Goal: Information Seeking & Learning: Learn about a topic

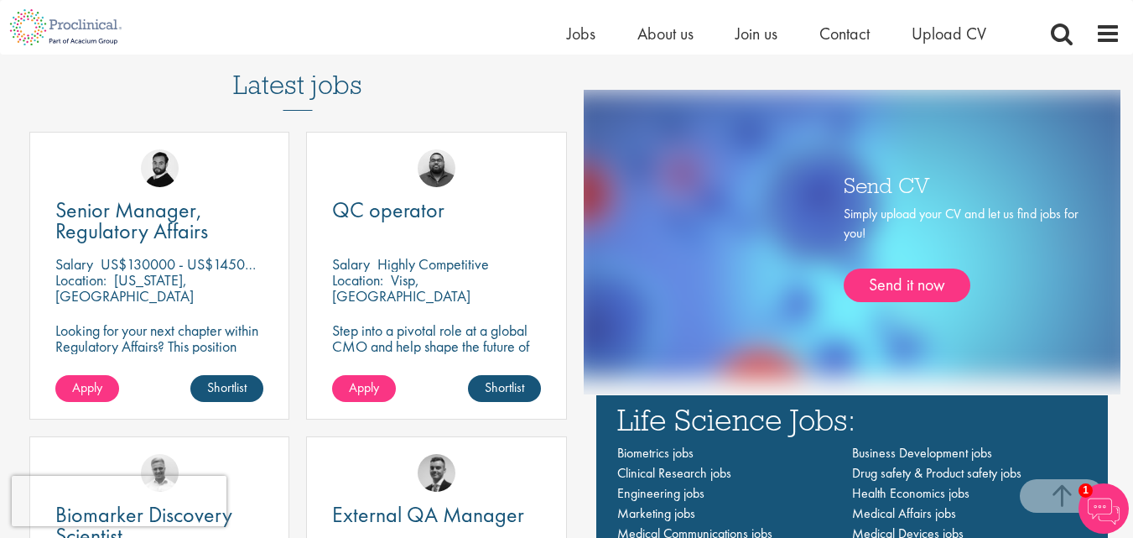
scroll to position [908, 0]
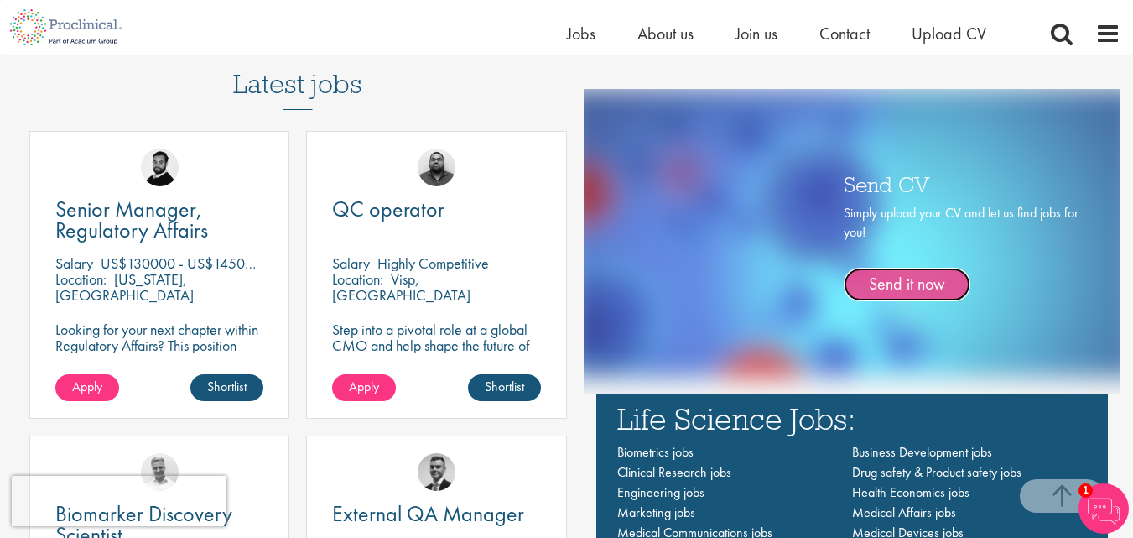
click at [885, 284] on link "Send it now" at bounding box center [907, 285] width 127 height 34
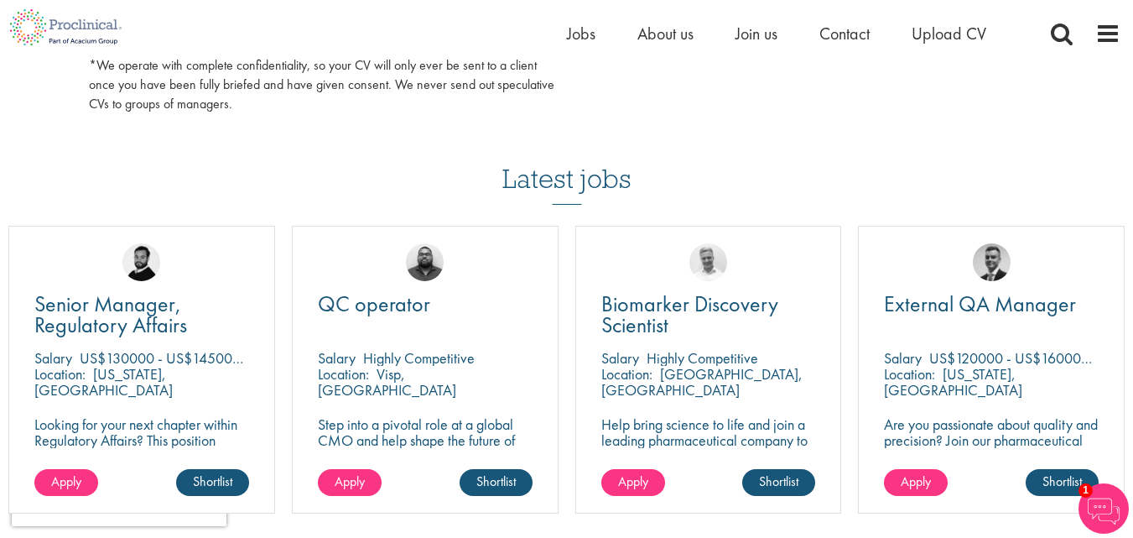
scroll to position [1060, 0]
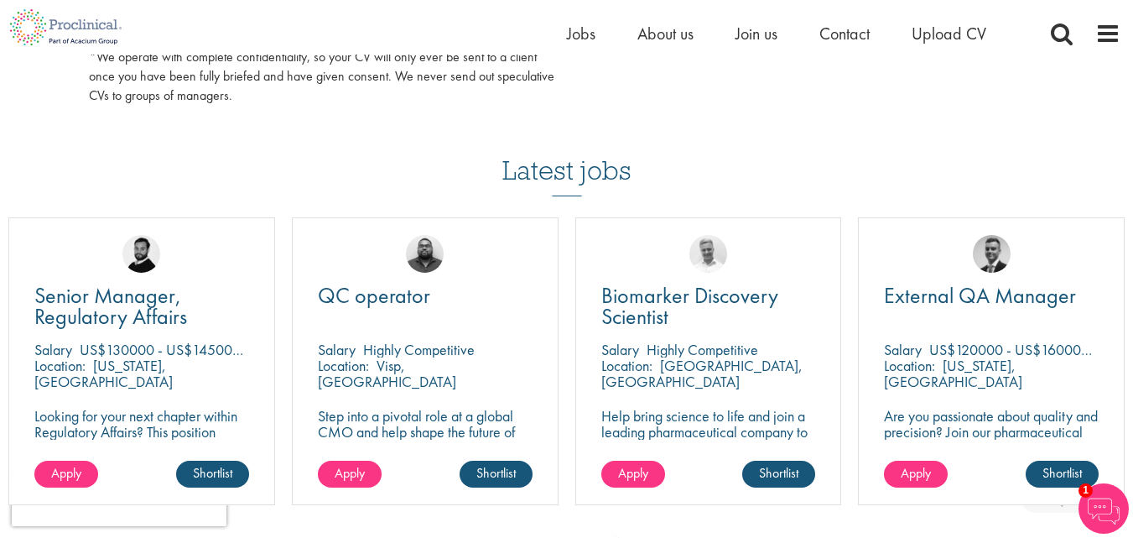
click at [239, 256] on div "Nick Walker" at bounding box center [141, 246] width 265 height 57
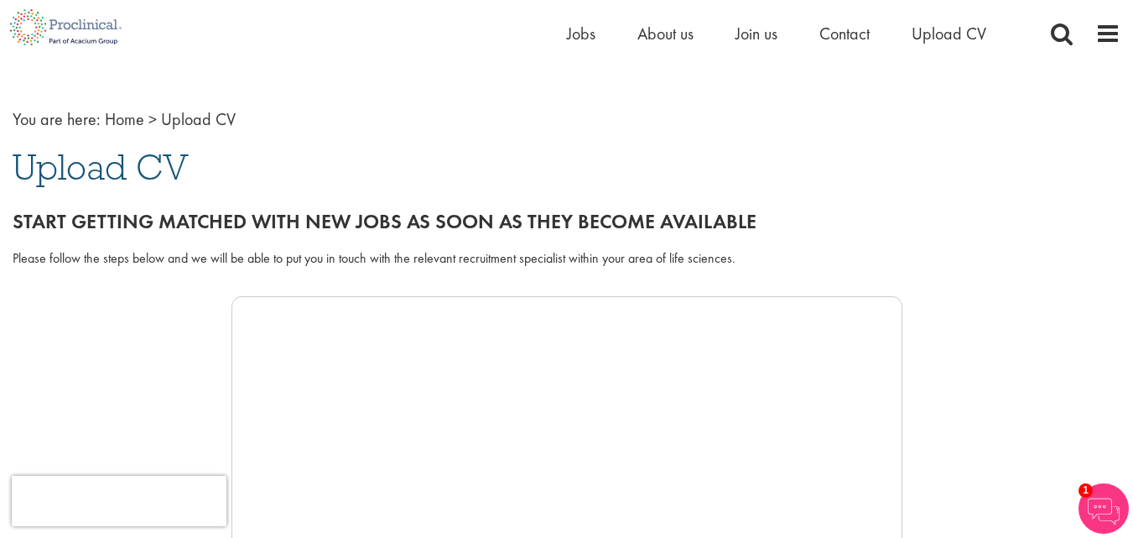
scroll to position [0, 0]
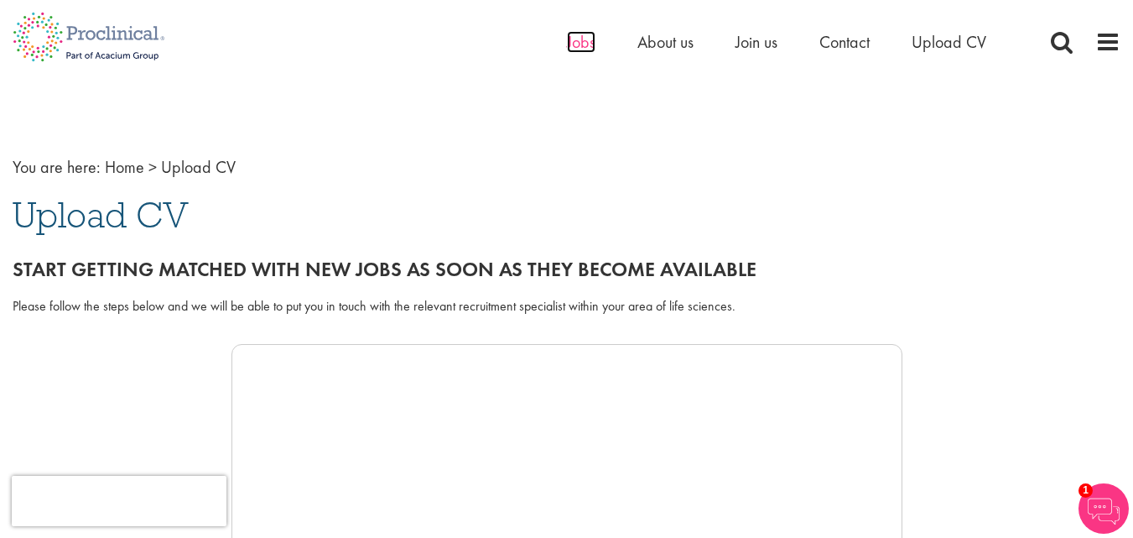
click at [590, 52] on span "Jobs" at bounding box center [581, 42] width 29 height 22
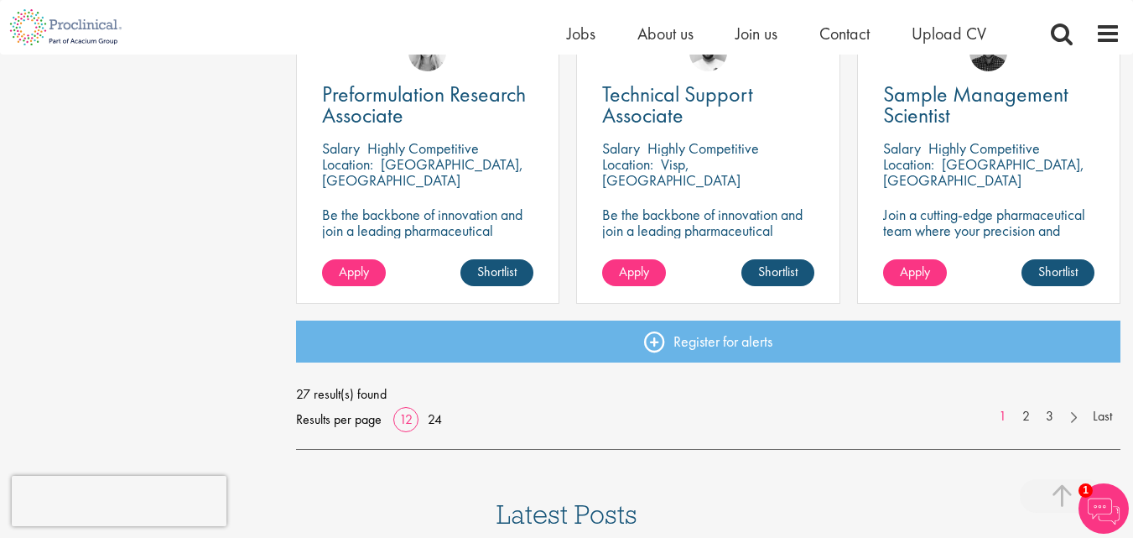
scroll to position [1276, 0]
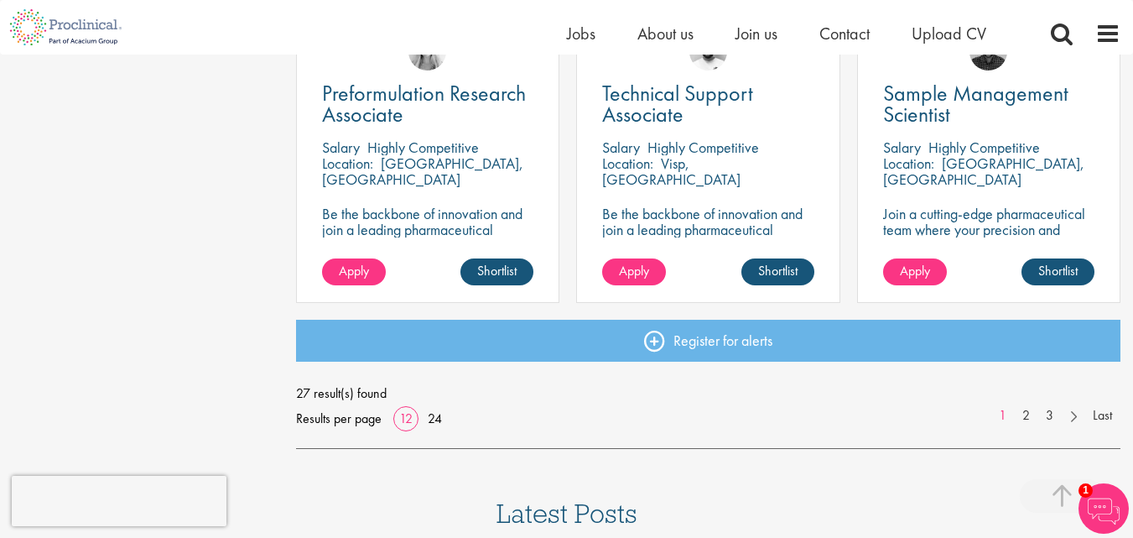
click at [425, 162] on p "Cambridge, USA" at bounding box center [422, 170] width 201 height 35
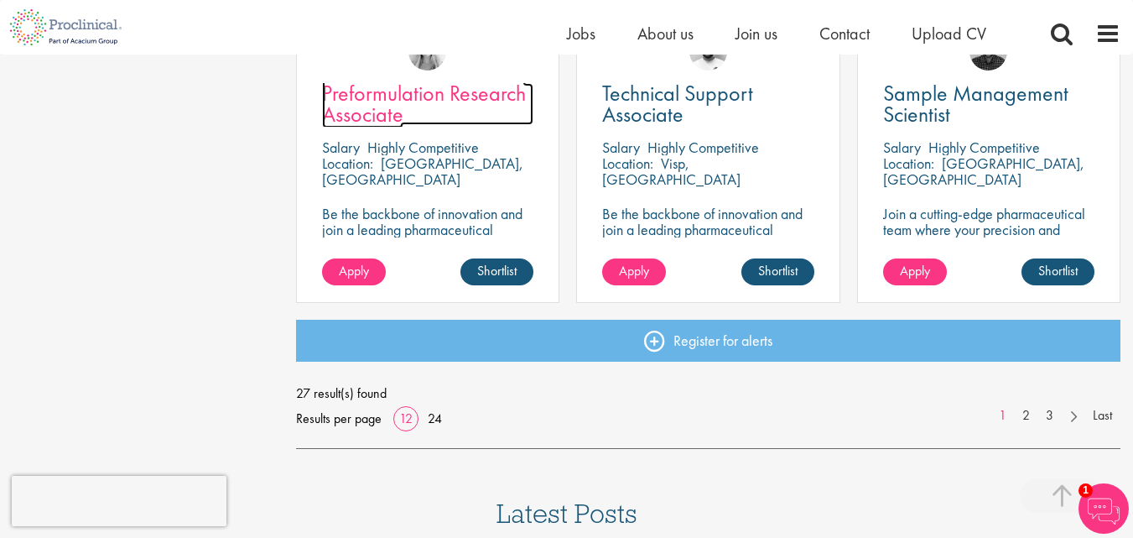
click at [421, 105] on span "Preformulation Research Associate" at bounding box center [424, 103] width 204 height 49
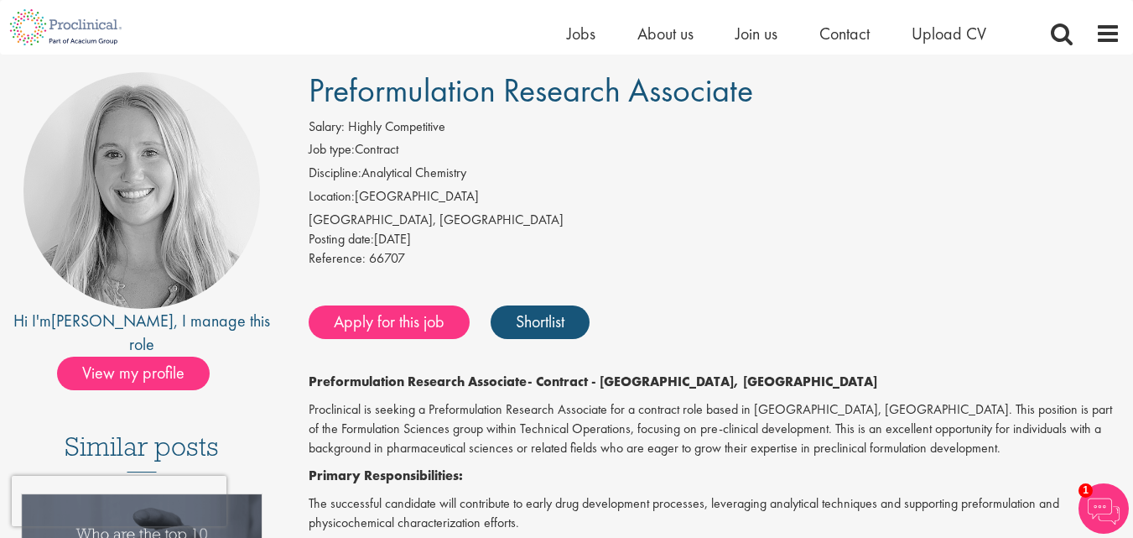
scroll to position [115, 0]
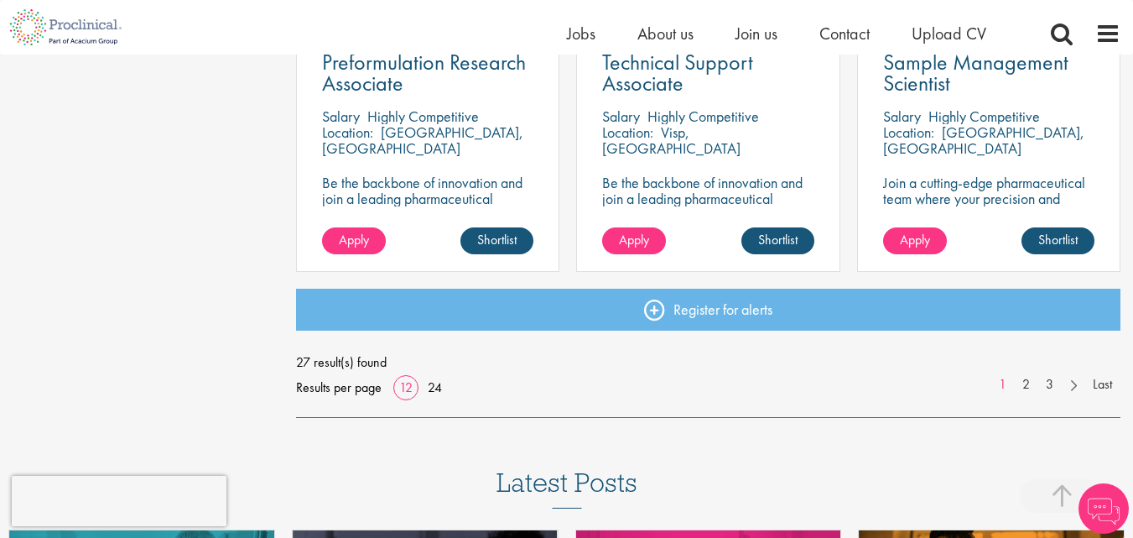
scroll to position [1308, 0]
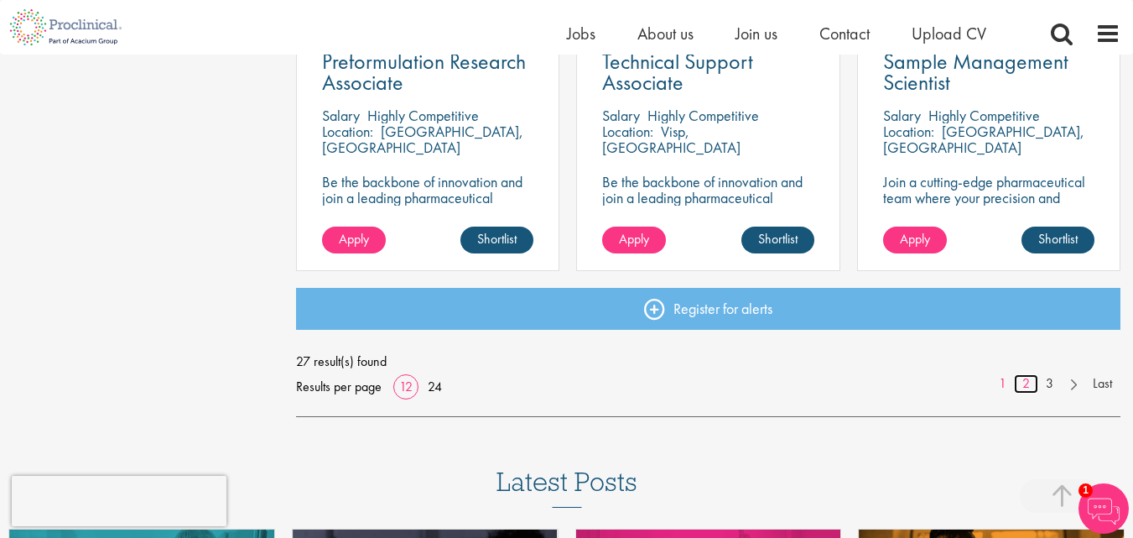
click at [1025, 382] on link "2" at bounding box center [1026, 383] width 24 height 19
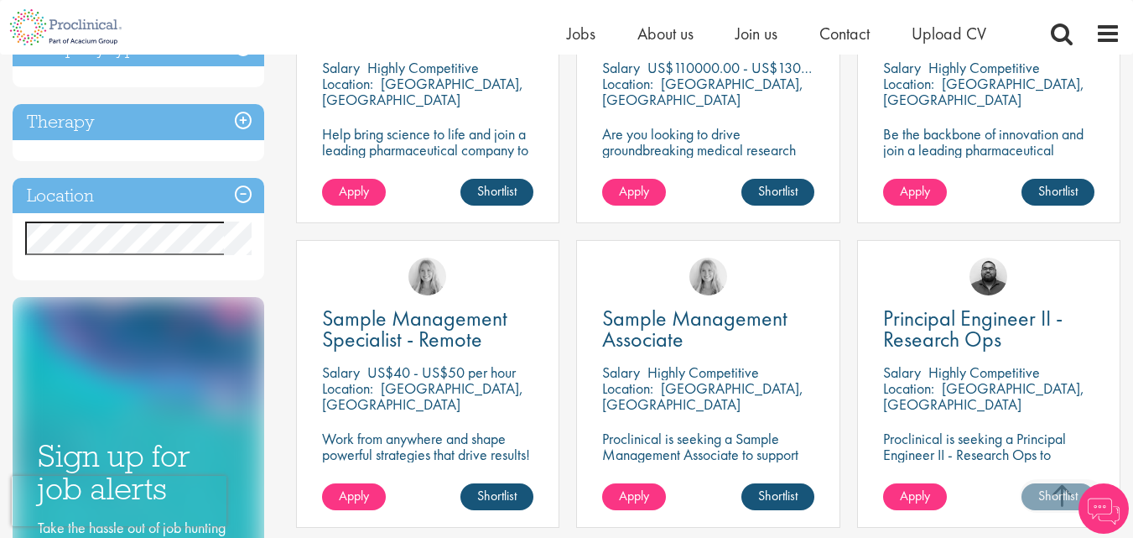
scroll to position [450, 0]
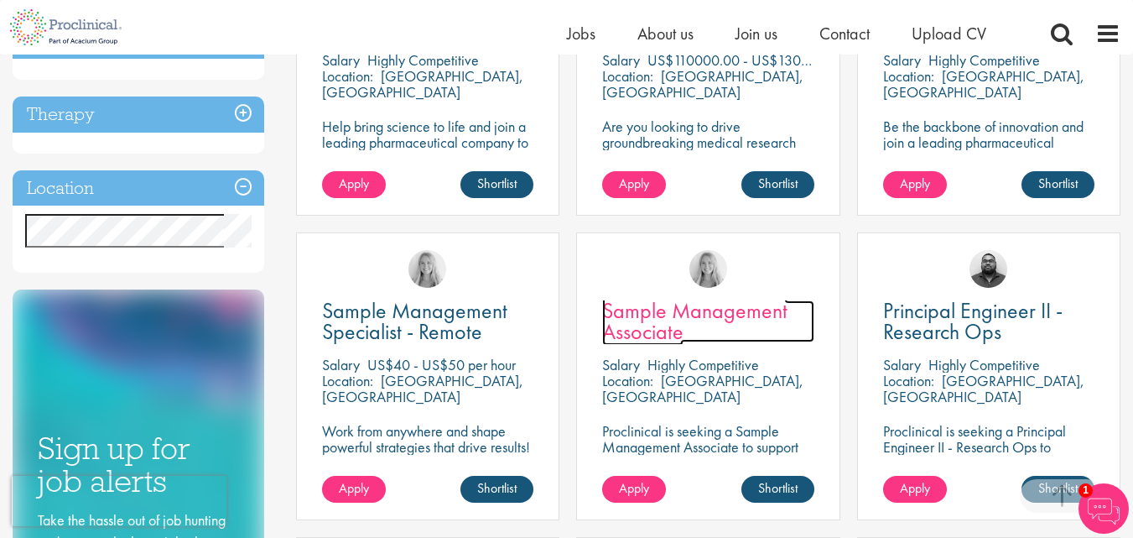
click at [772, 309] on span "Sample Management Associate" at bounding box center [694, 320] width 185 height 49
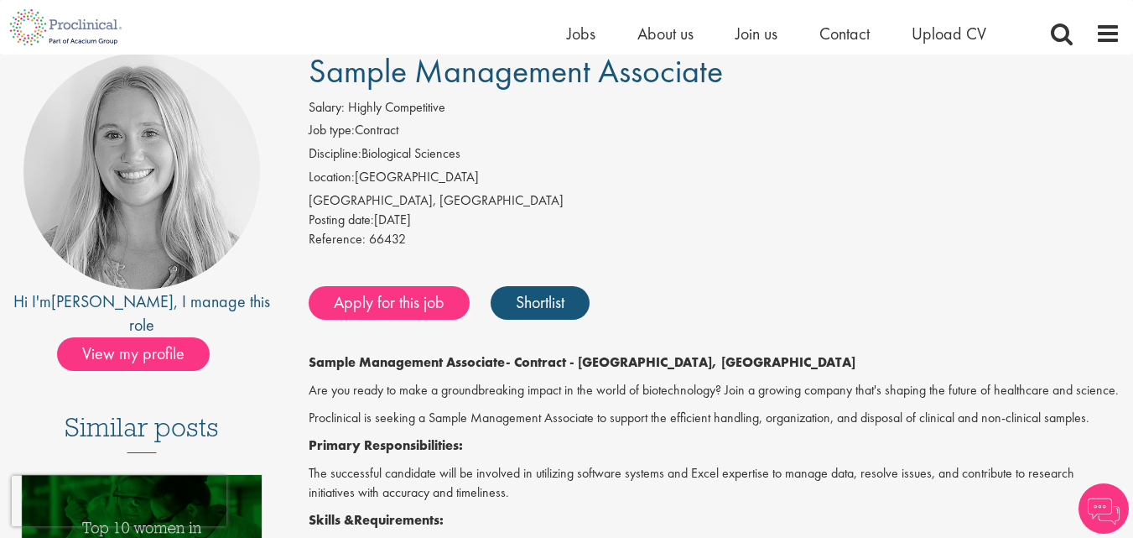
scroll to position [137, 0]
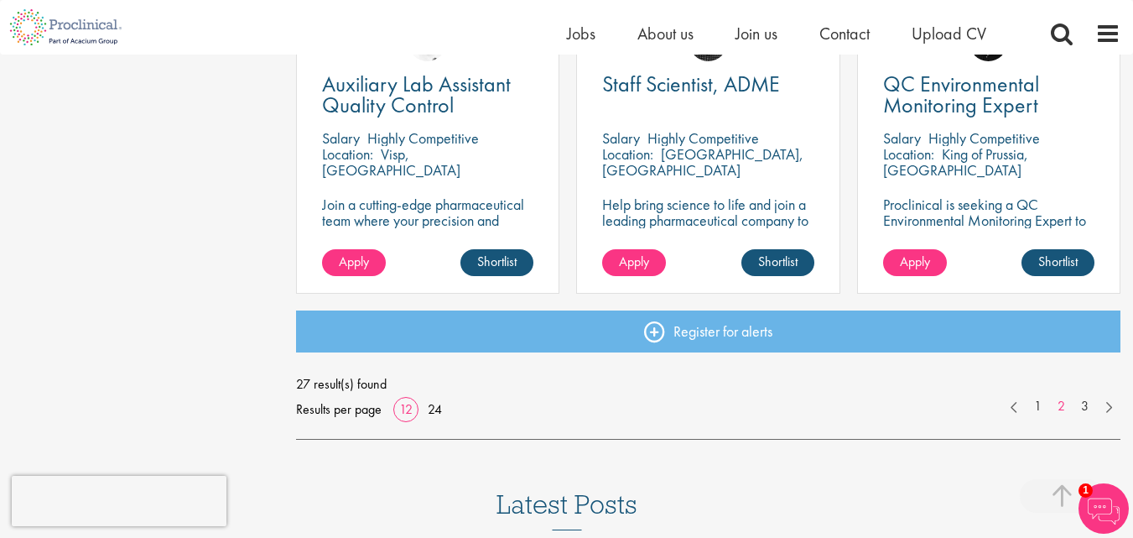
scroll to position [1286, 0]
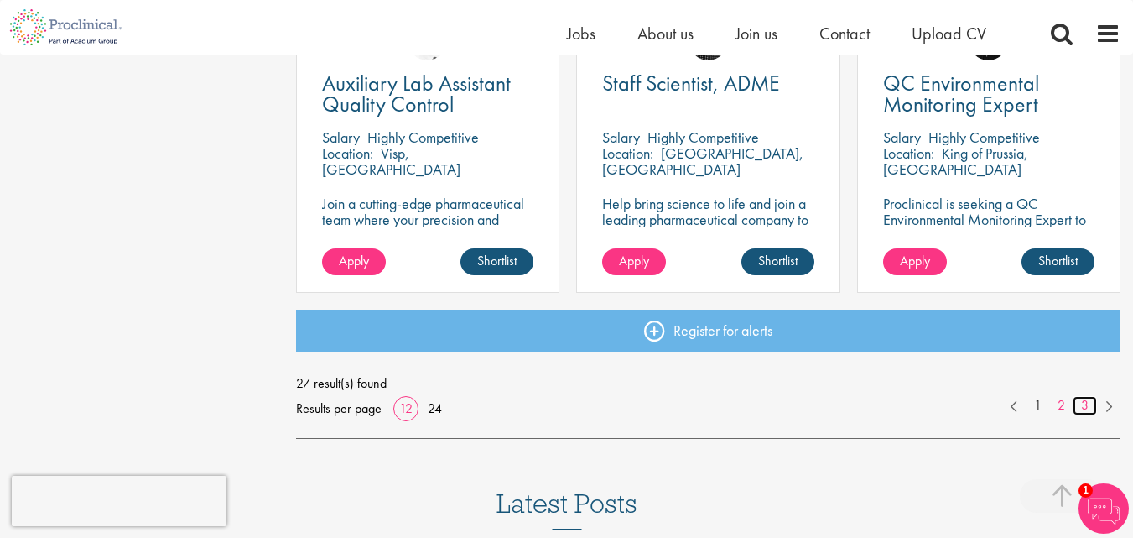
click at [1081, 408] on link "3" at bounding box center [1085, 405] width 24 height 19
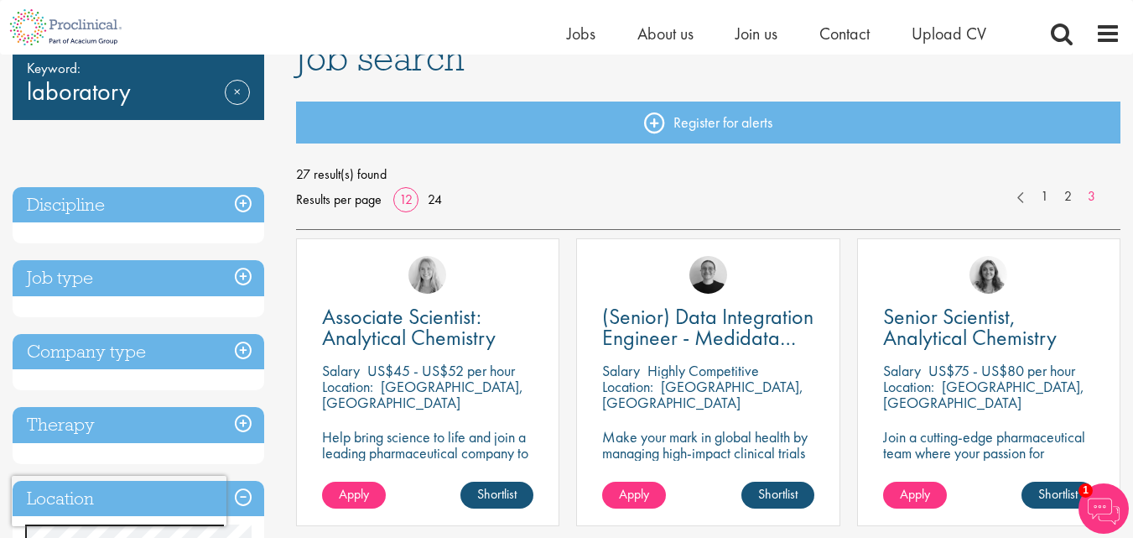
scroll to position [120, 0]
